Goal: Navigation & Orientation: Find specific page/section

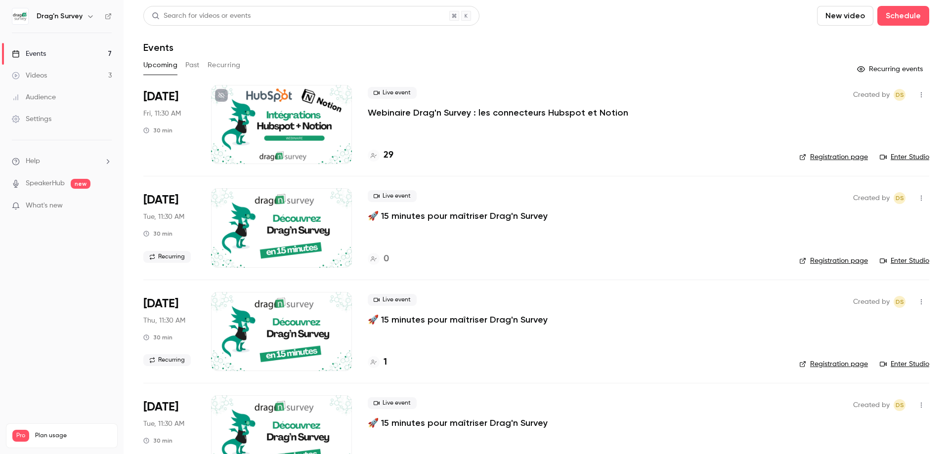
click at [390, 157] on h4 "29" at bounding box center [388, 155] width 10 height 13
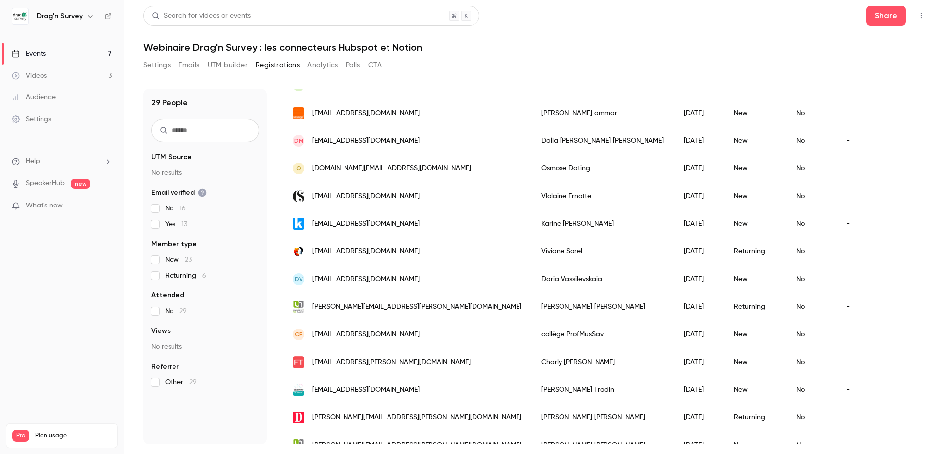
scroll to position [401, 0]
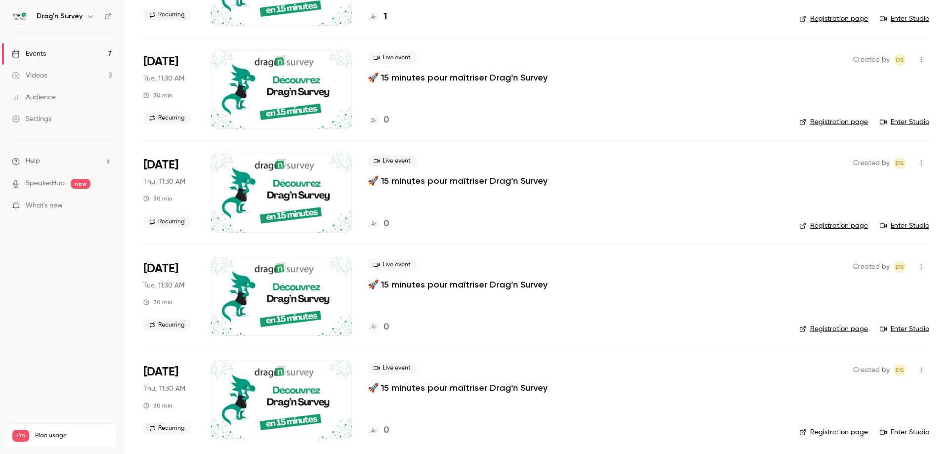
scroll to position [348, 0]
